Goal: Information Seeking & Learning: Learn about a topic

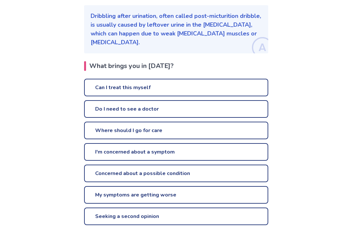
scroll to position [95, 0]
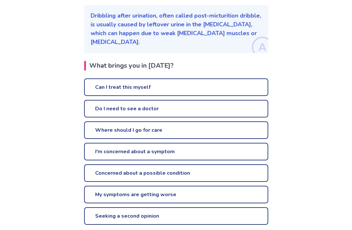
click at [238, 88] on link "Can I treat this myself" at bounding box center [176, 88] width 184 height 18
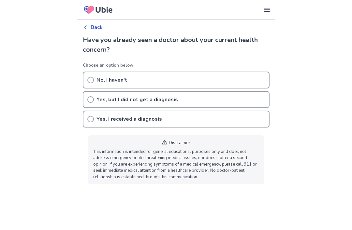
click at [91, 77] on icon at bounding box center [90, 80] width 7 height 7
click at [90, 28] on div "Back" at bounding box center [176, 27] width 187 height 8
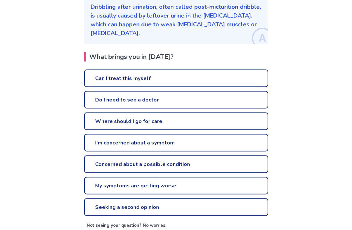
scroll to position [104, 0]
click at [203, 78] on link "Can I treat this myself" at bounding box center [176, 78] width 184 height 18
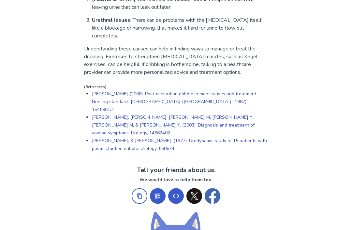
scroll to position [435, 0]
